Goal: Information Seeking & Learning: Learn about a topic

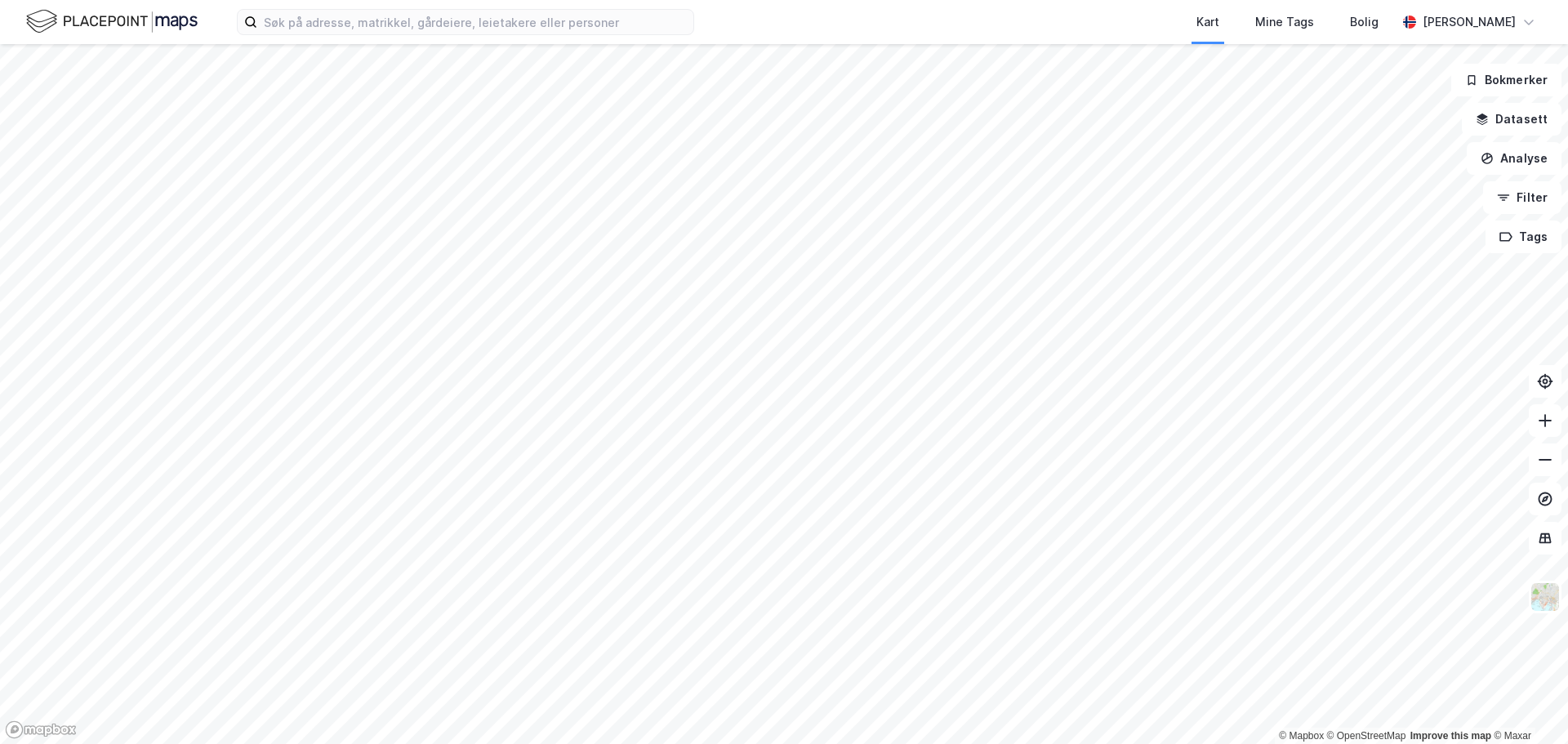
click at [510, 43] on div "Kart Mine Tags Bolig [PERSON_NAME]" at bounding box center [784, 22] width 1568 height 44
click at [503, 37] on div "Kart Mine Tags Bolig [PERSON_NAME]" at bounding box center [784, 22] width 1568 height 44
click at [499, 29] on input at bounding box center [475, 22] width 436 height 25
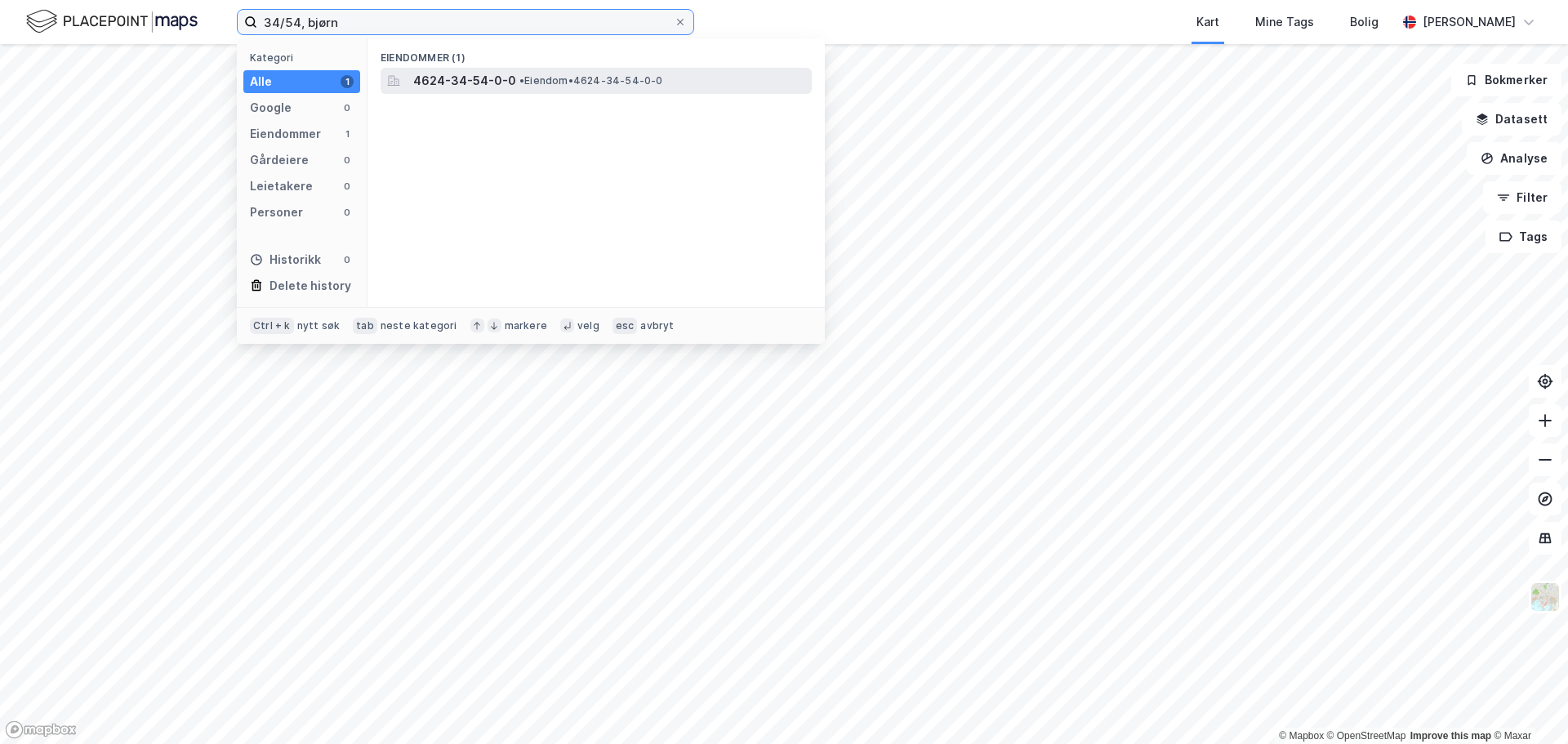
type input "34/54, bjørn"
click at [506, 70] on div "4624-34-54-0-0 • Eiendom • 4624-34-54-0-0" at bounding box center [596, 81] width 431 height 27
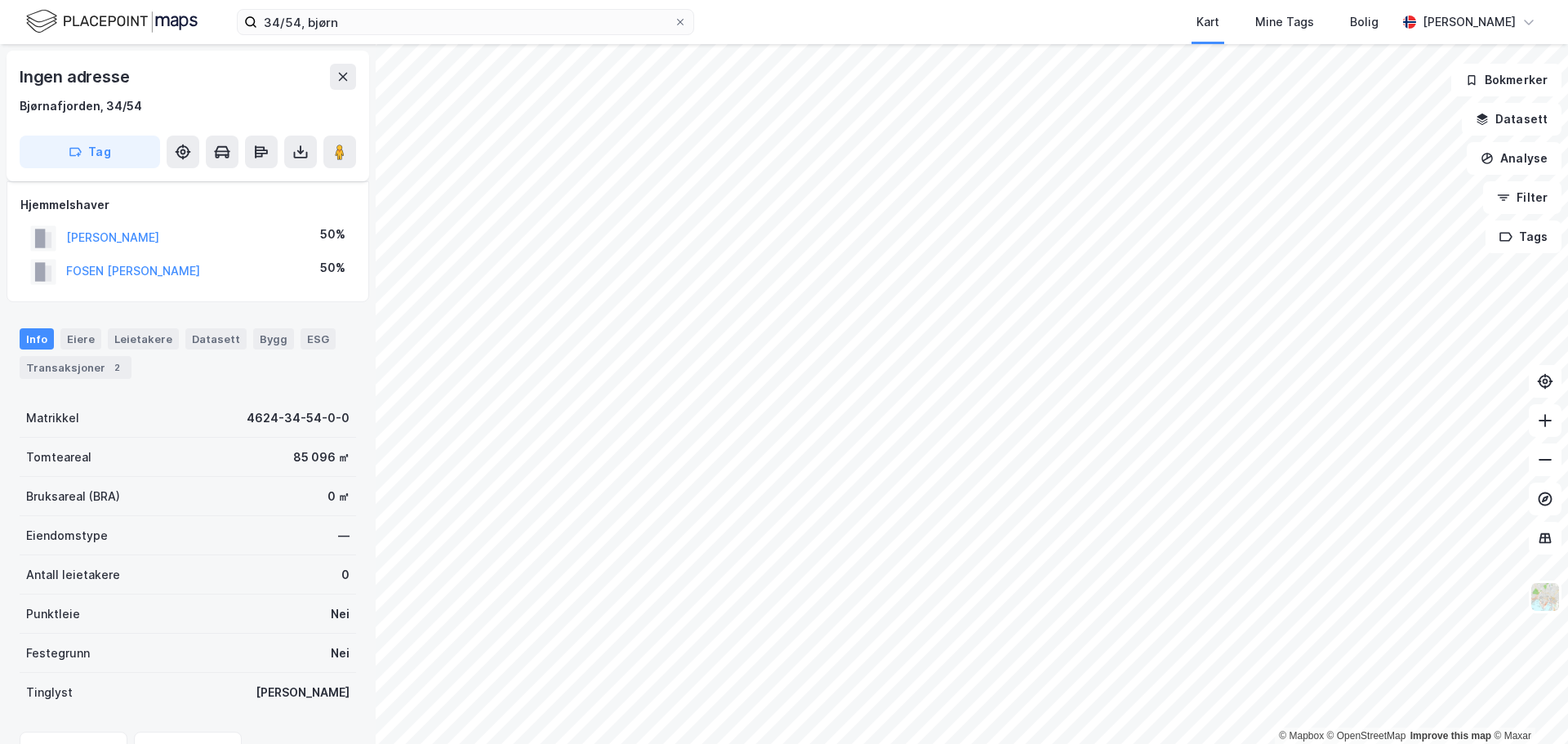
scroll to position [159, 0]
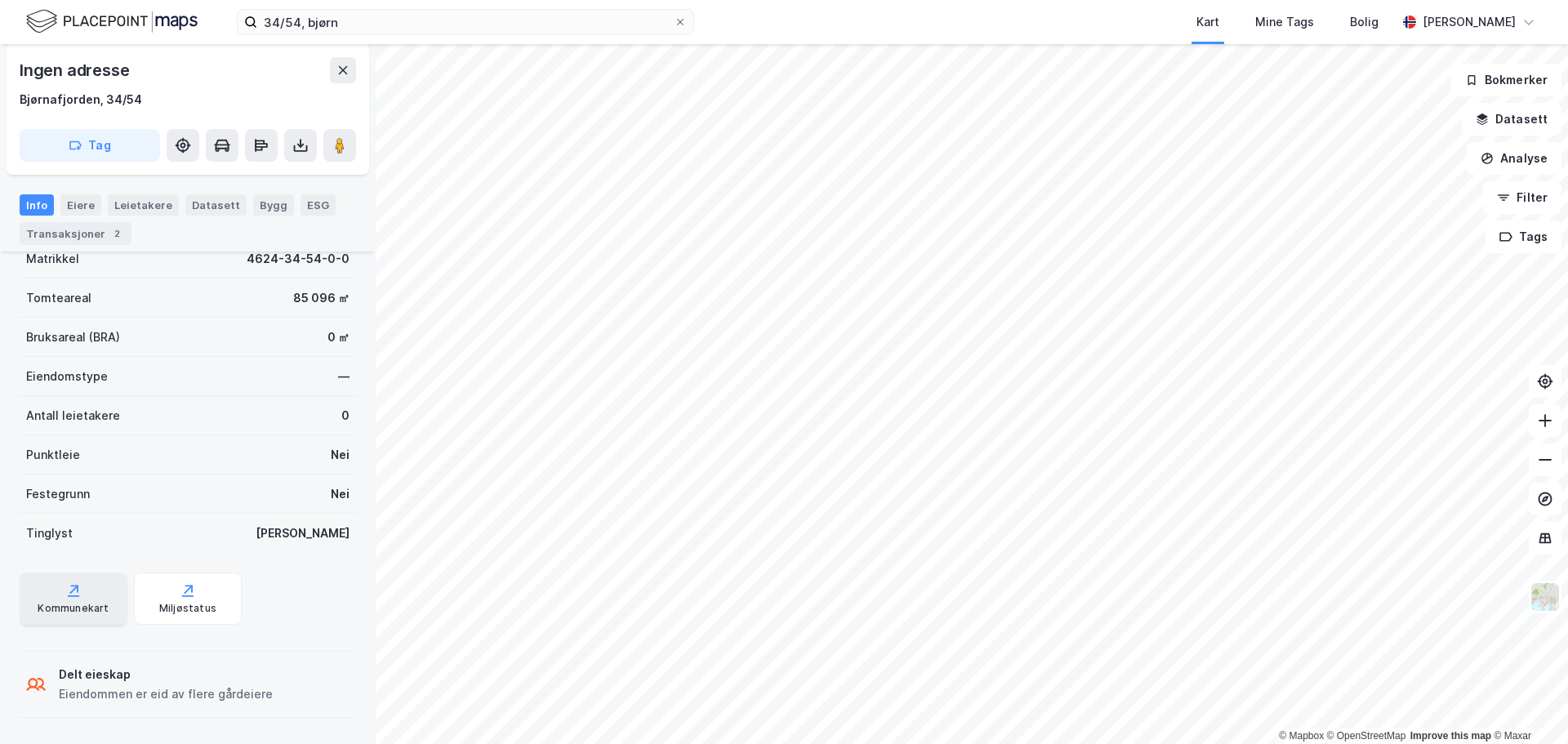
click at [114, 596] on div "Kommunekart" at bounding box center [73, 598] width 108 height 52
